Goal: Task Accomplishment & Management: Manage account settings

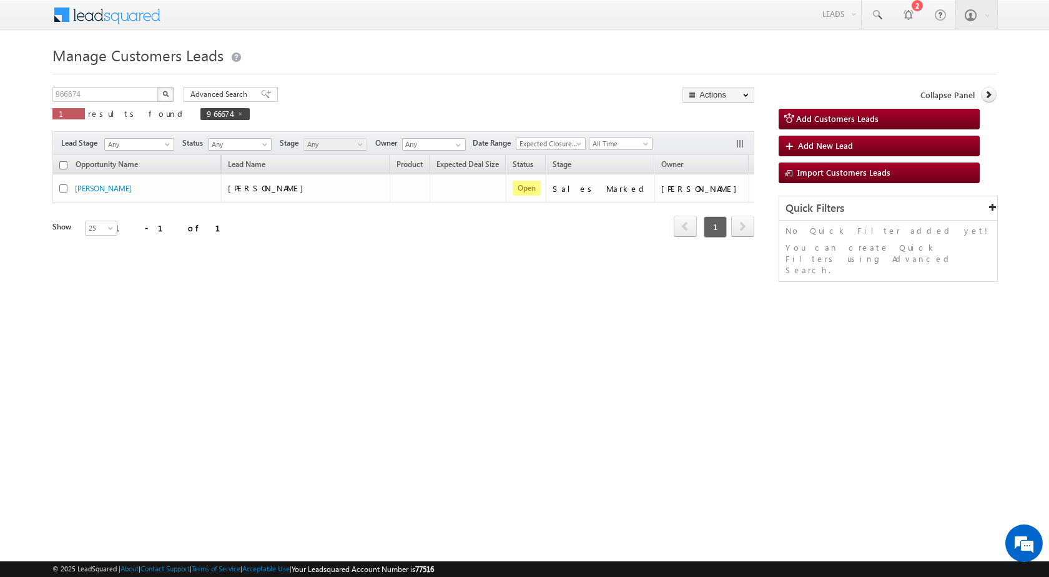
click at [237, 114] on span at bounding box center [240, 114] width 6 height 6
type input "Search Customers Leads"
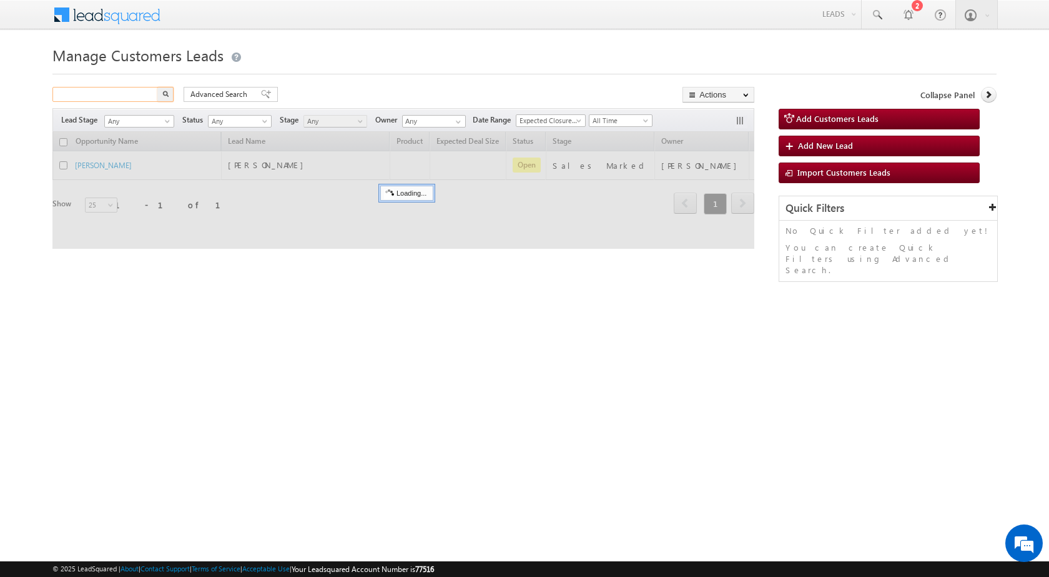
click at [126, 96] on input "text" at bounding box center [105, 94] width 107 height 15
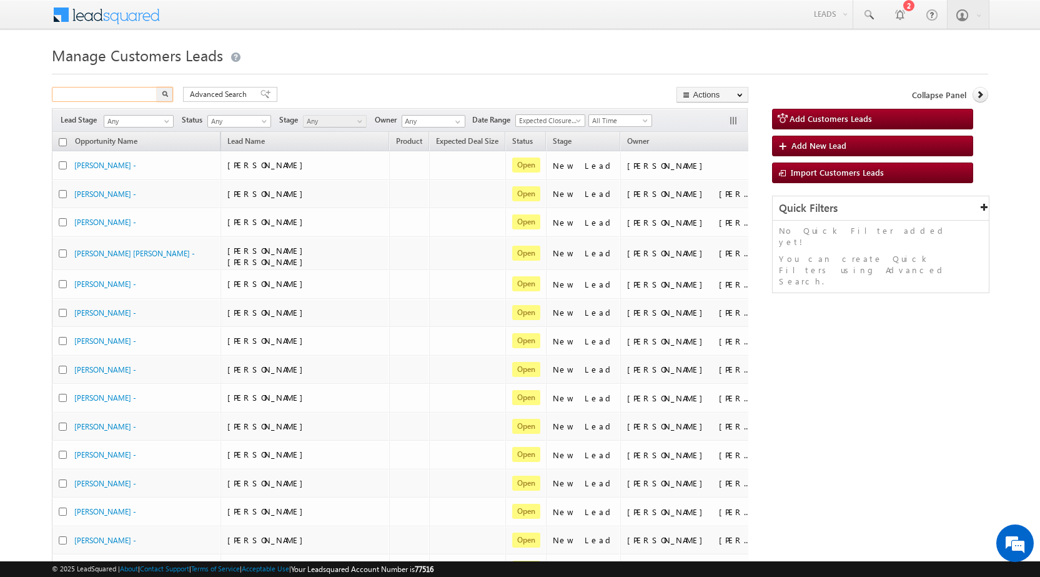
paste input "966653"
type input "966653"
click at [164, 94] on img "button" at bounding box center [165, 94] width 6 height 6
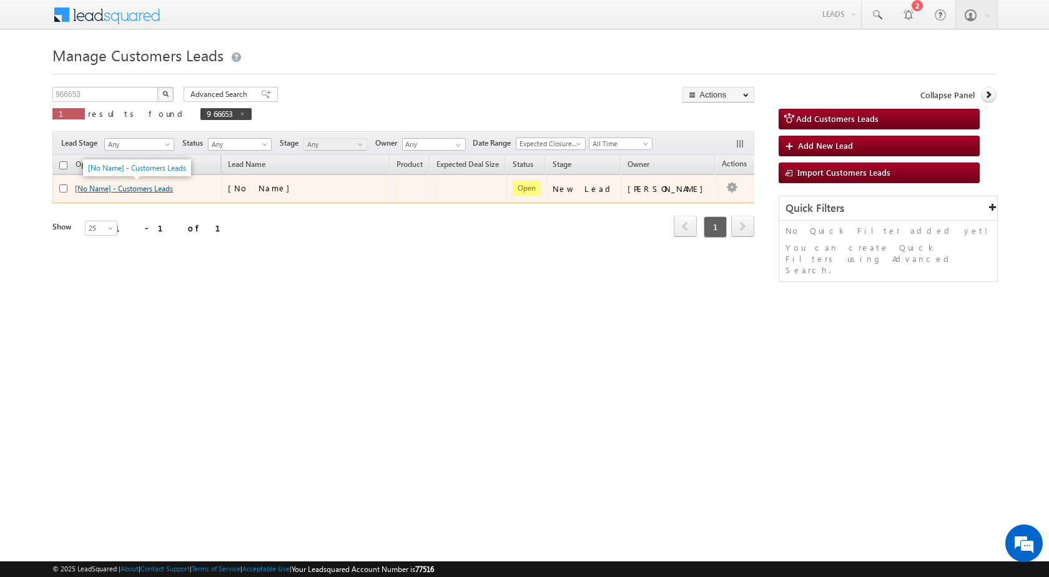
click at [168, 193] on link "[No Name] - Customers Leads" at bounding box center [124, 188] width 98 height 9
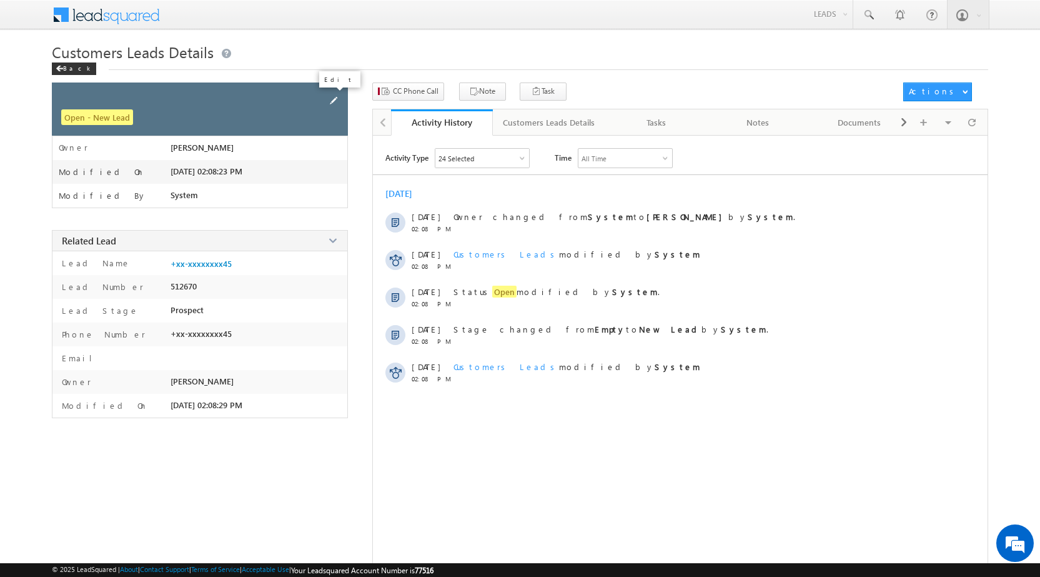
click at [335, 98] on span at bounding box center [334, 101] width 14 height 14
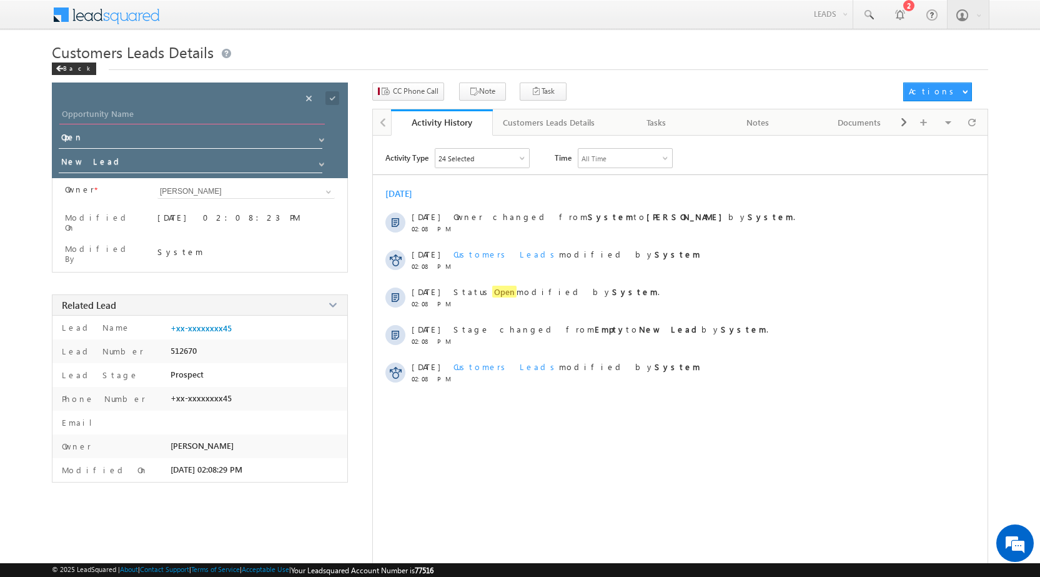
click at [136, 112] on input "Opportunity Name" at bounding box center [191, 115] width 265 height 17
paste input "[PERSON_NAME]"
type input "[PERSON_NAME]"
click at [127, 169] on input "New Lead" at bounding box center [191, 164] width 265 height 20
click at [129, 184] on link "Sales Marked" at bounding box center [191, 181] width 265 height 14
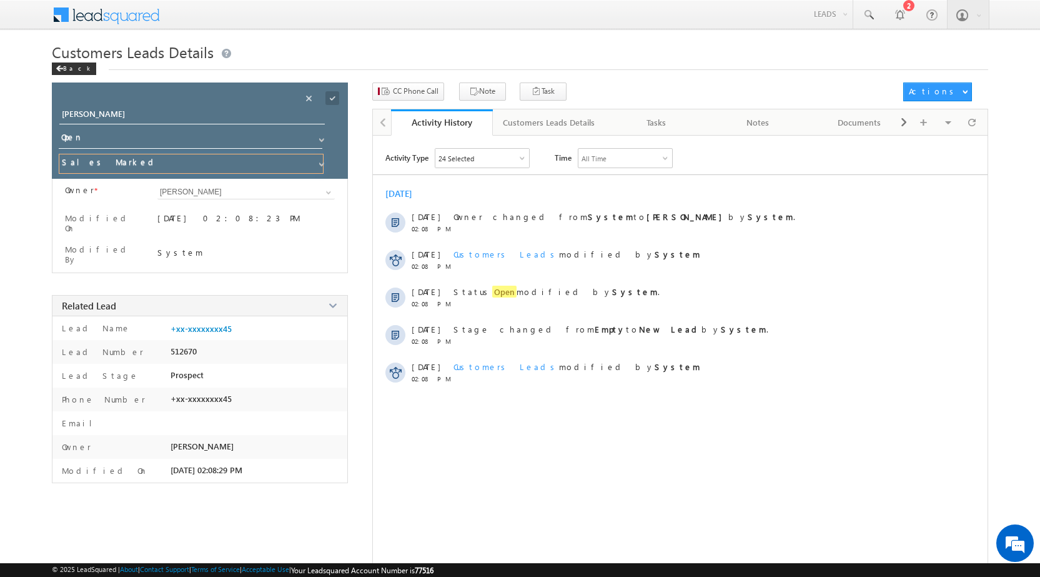
type input "Sales Marked"
click at [334, 102] on span at bounding box center [332, 98] width 14 height 14
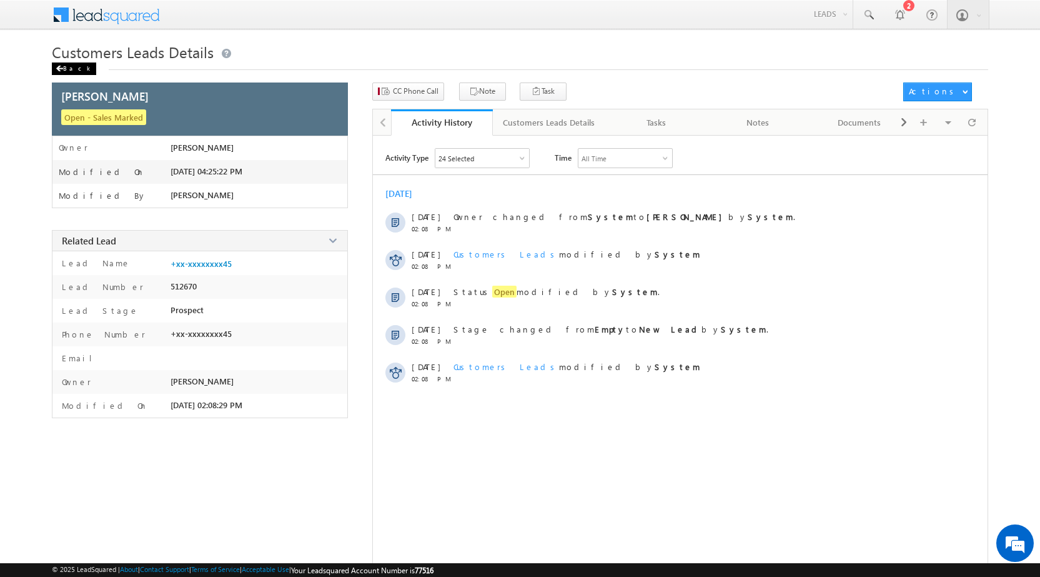
click at [62, 69] on span at bounding box center [59, 69] width 7 height 6
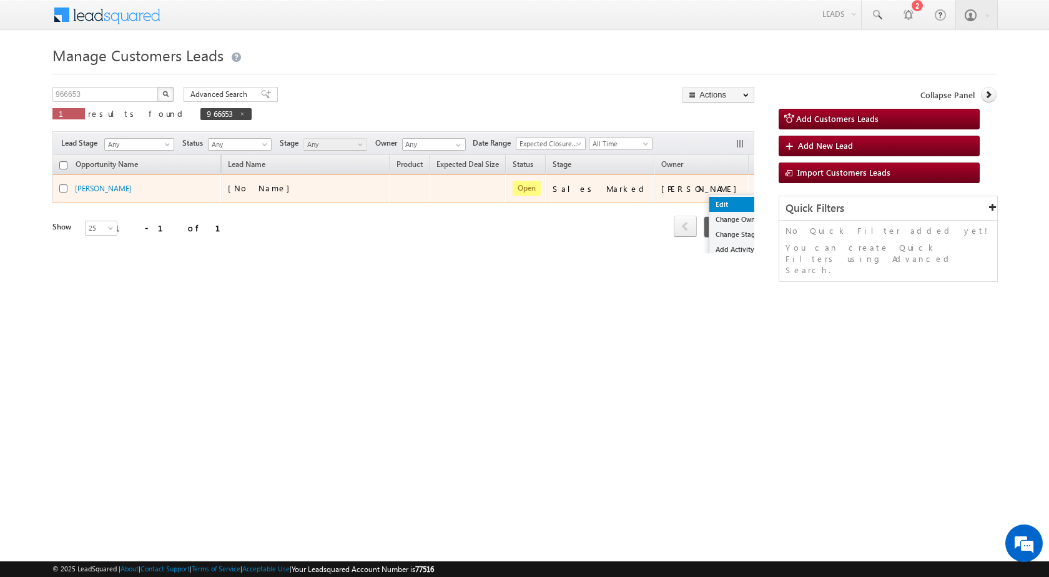
click at [710, 197] on link "Edit" at bounding box center [741, 204] width 62 height 15
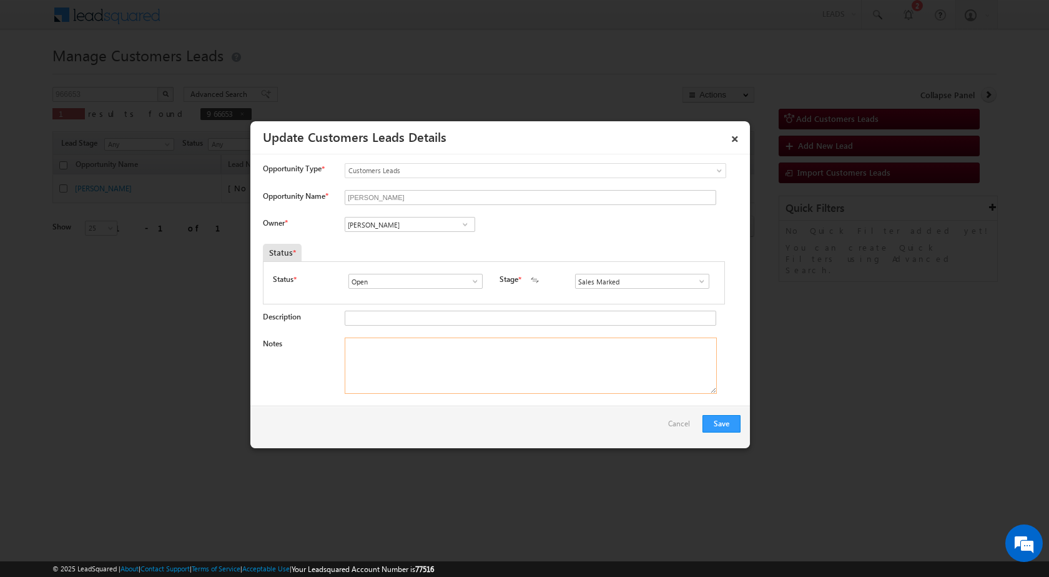
click at [487, 354] on textarea "Notes" at bounding box center [531, 365] width 372 height 56
paste textarea "Mobile no - [PHONE_NUMBER] / Name - [PERSON_NAME] / Mortgage Loan / Lv - 7 Lac …"
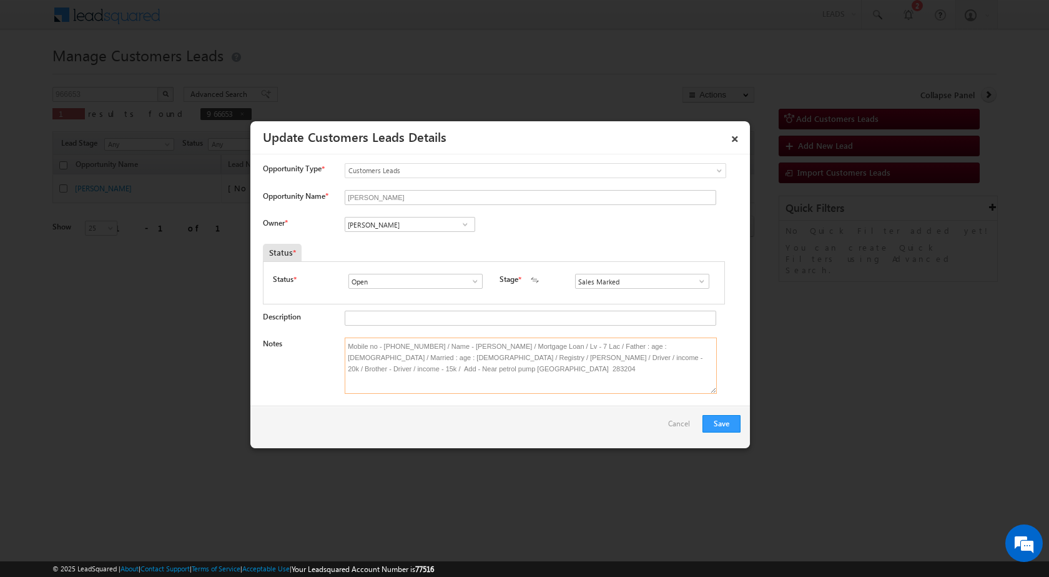
type textarea "Mobile no - [PHONE_NUMBER] / Name - [PERSON_NAME] / Mortgage Loan / Lv - 7 Lac …"
click at [392, 231] on input "[PERSON_NAME]" at bounding box center [410, 224] width 131 height 15
paste input "[EMAIL_ADDRESS][PERSON_NAME][DOMAIN_NAME]"
click at [378, 243] on link "[PERSON_NAME] [EMAIL_ADDRESS][PERSON_NAME][DOMAIN_NAME]" at bounding box center [410, 244] width 131 height 24
type input "[PERSON_NAME]"
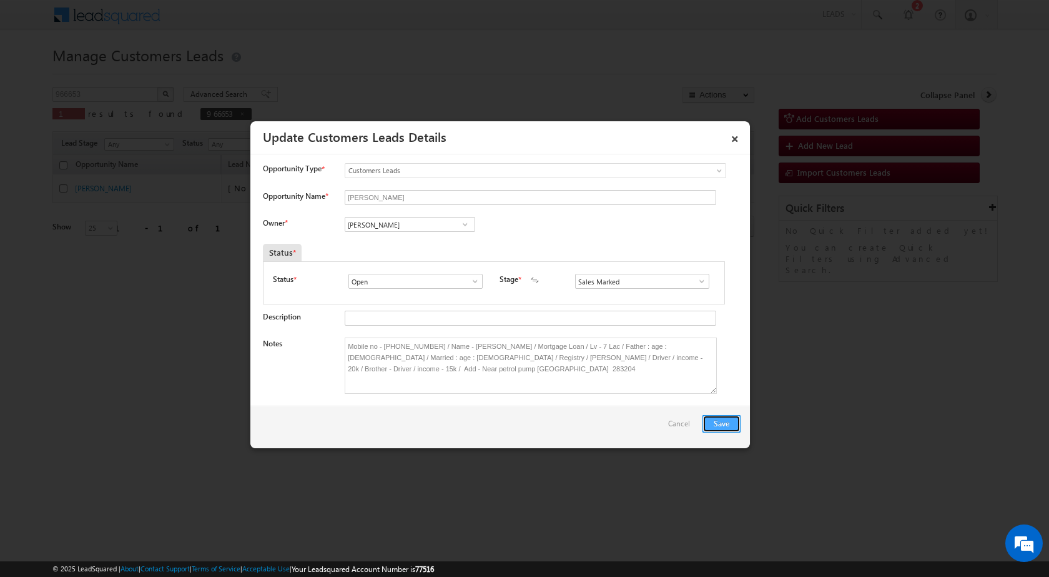
click at [717, 419] on button "Save" at bounding box center [722, 423] width 38 height 17
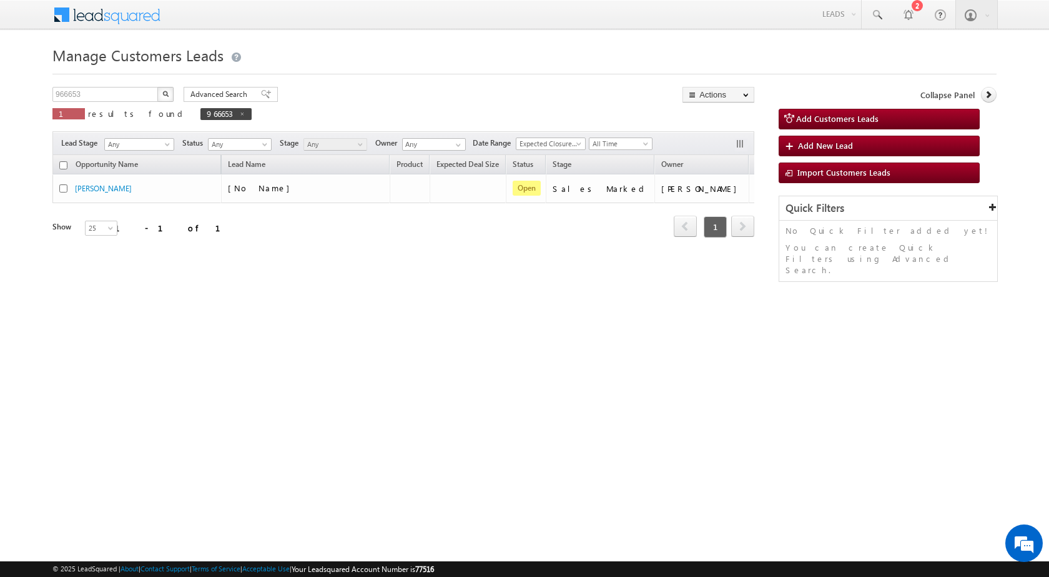
click at [306, 319] on div "Manage Customers Leads Customers Leads updated successfully. 966653 X 1 results…" at bounding box center [524, 198] width 945 height 312
click at [120, 259] on div "Opportunity Name Lead Name Product Expected Deal Size Status Stage Owner Action…" at bounding box center [403, 213] width 702 height 117
click at [93, 90] on input "966653" at bounding box center [105, 94] width 107 height 15
paste input "34"
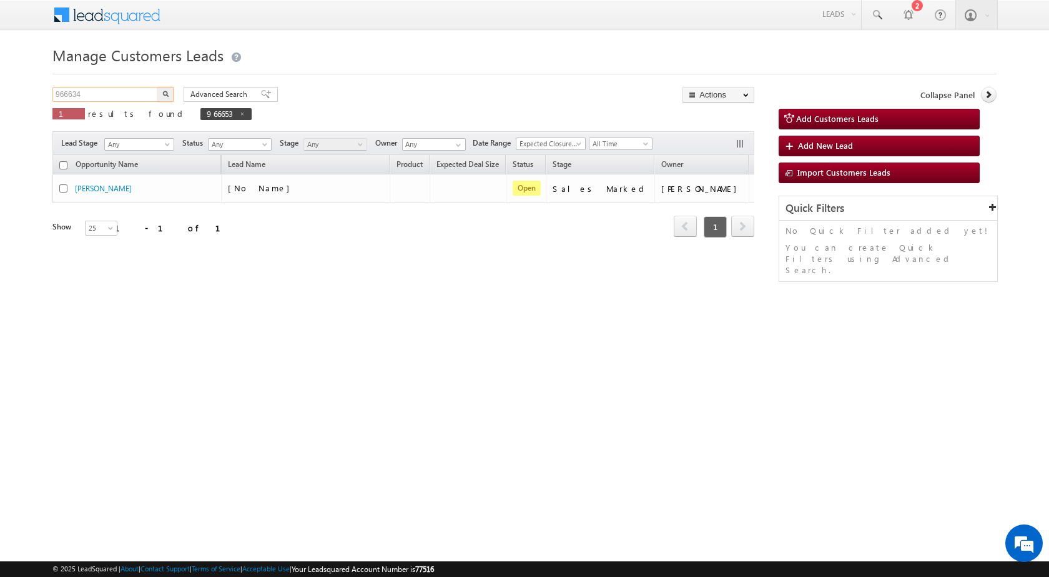
type input "966634"
click at [159, 98] on button "button" at bounding box center [165, 94] width 16 height 15
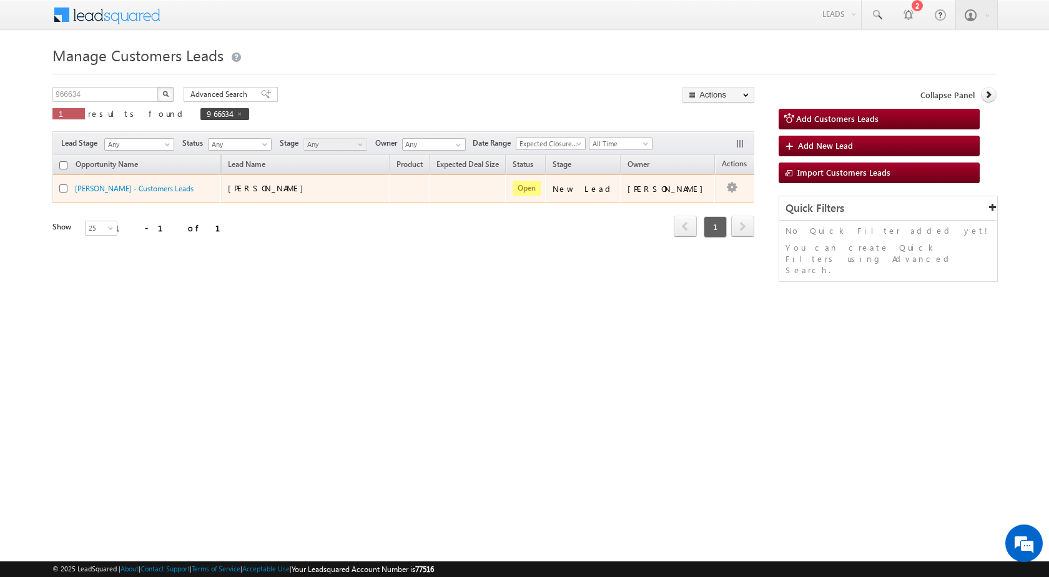
click at [726, 191] on button "button" at bounding box center [732, 187] width 12 height 12
click at [707, 197] on link "Edit" at bounding box center [707, 204] width 62 height 15
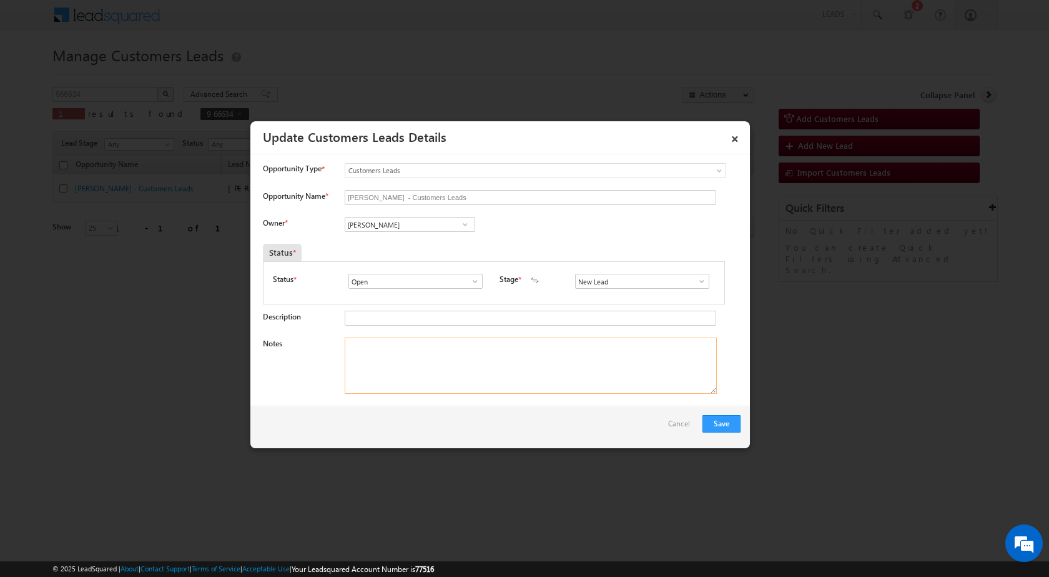
click at [563, 391] on textarea "Notes" at bounding box center [531, 365] width 372 height 56
paste textarea "Top-up / Mobile No - [PHONE_NUMBER] / Name - Prince [PERSON_NAME] / Cust want t…"
drag, startPoint x: 647, startPoint y: 349, endPoint x: 577, endPoint y: 367, distance: 72.1
click at [577, 367] on textarea "Top-up / Mobile No - [PHONE_NUMBER] / Name - Prince [PERSON_NAME] / Cust want t…" at bounding box center [531, 365] width 372 height 56
type textarea "Top-up / Mobile No - [PHONE_NUMBER] / Name - Prince [PERSON_NAME] / Cust want t…"
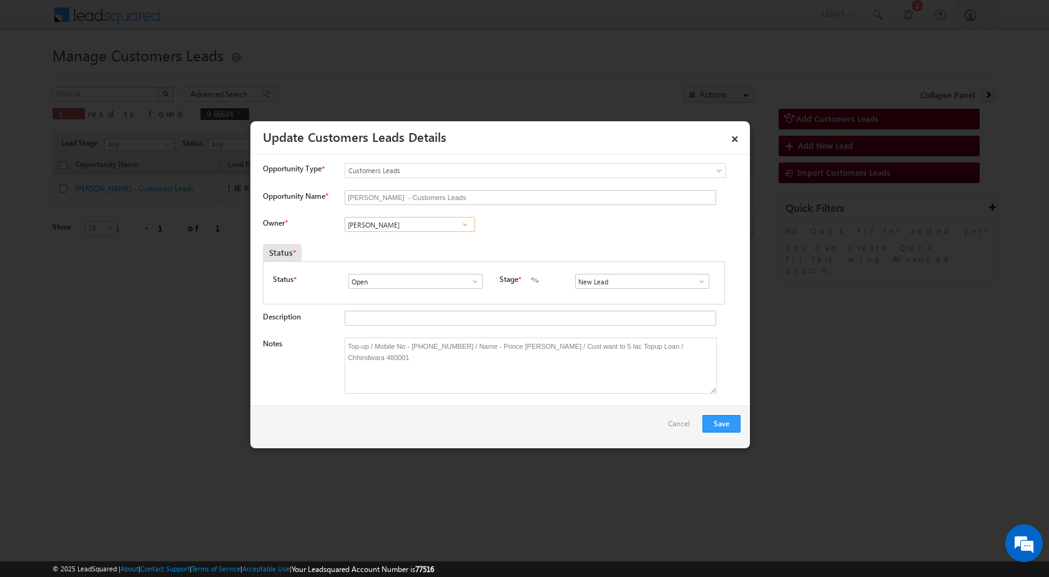
click at [379, 225] on input "[PERSON_NAME]" at bounding box center [410, 224] width 131 height 15
paste input "[PERSON_NAME][EMAIL_ADDRESS][PERSON_NAME][DOMAIN_NAME]"
click at [380, 244] on span "[PERSON_NAME][EMAIL_ADDRESS][PERSON_NAME][DOMAIN_NAME]" at bounding box center [406, 248] width 112 height 9
type input "[PERSON_NAME]"
click at [700, 281] on span at bounding box center [702, 281] width 12 height 10
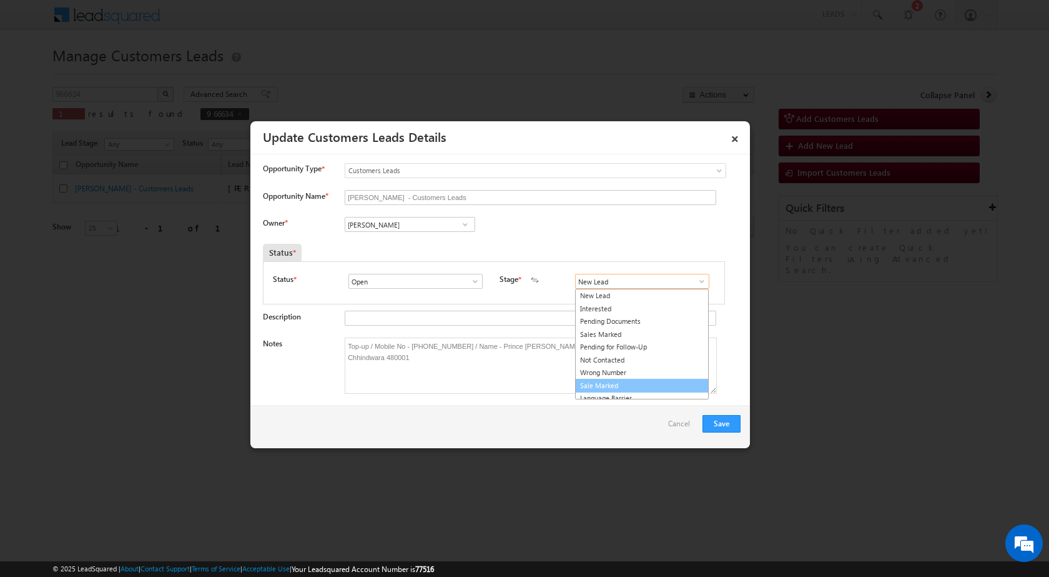
click at [587, 387] on link "Sale Marked" at bounding box center [642, 386] width 134 height 14
type input "Sale Marked"
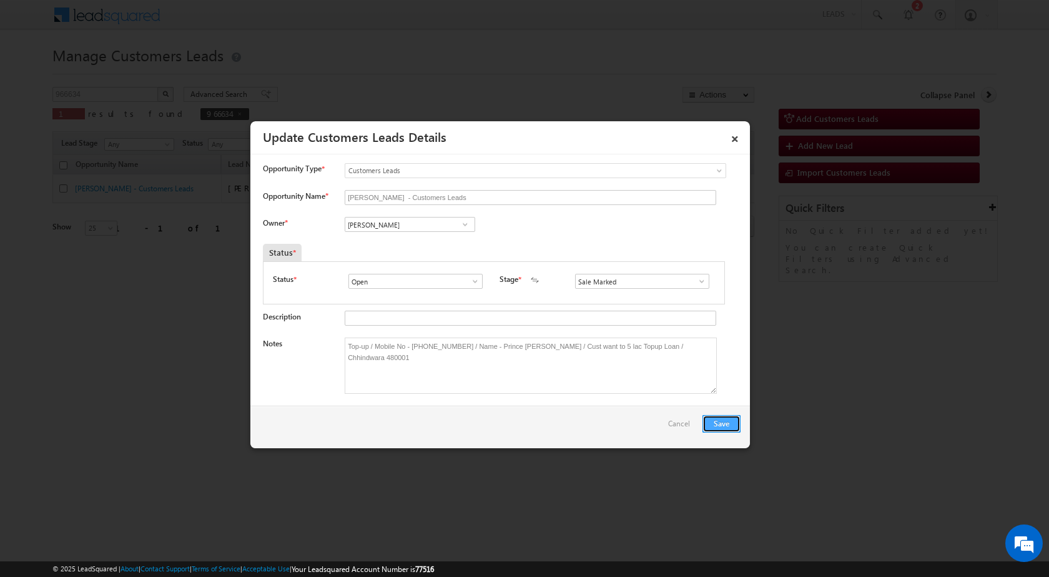
click at [728, 428] on button "Save" at bounding box center [722, 423] width 38 height 17
